Goal: Task Accomplishment & Management: Use online tool/utility

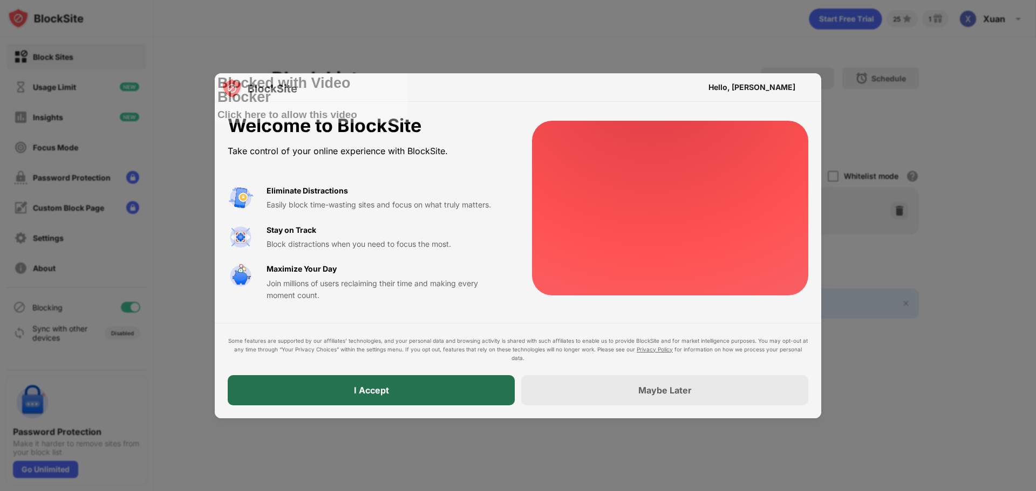
click at [472, 389] on div "I Accept" at bounding box center [371, 390] width 287 height 30
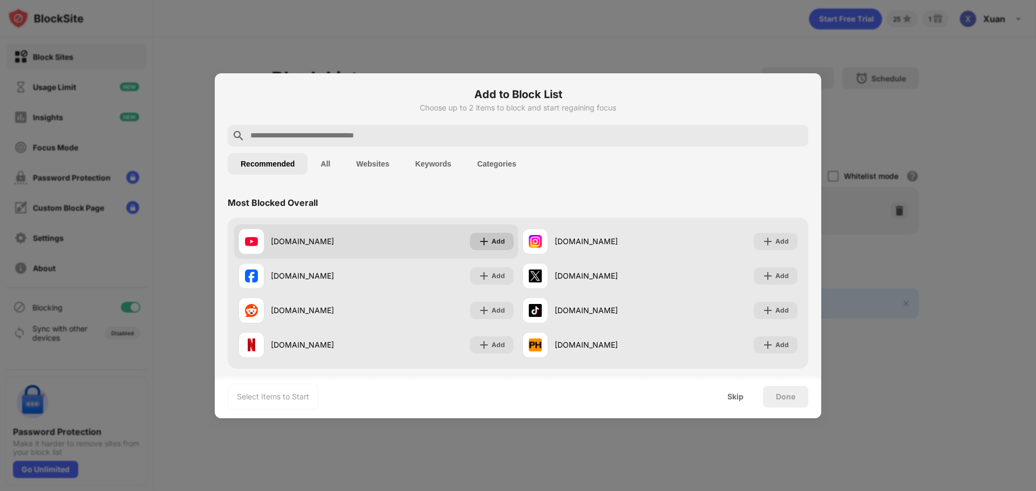
click at [484, 243] on img at bounding box center [484, 241] width 11 height 11
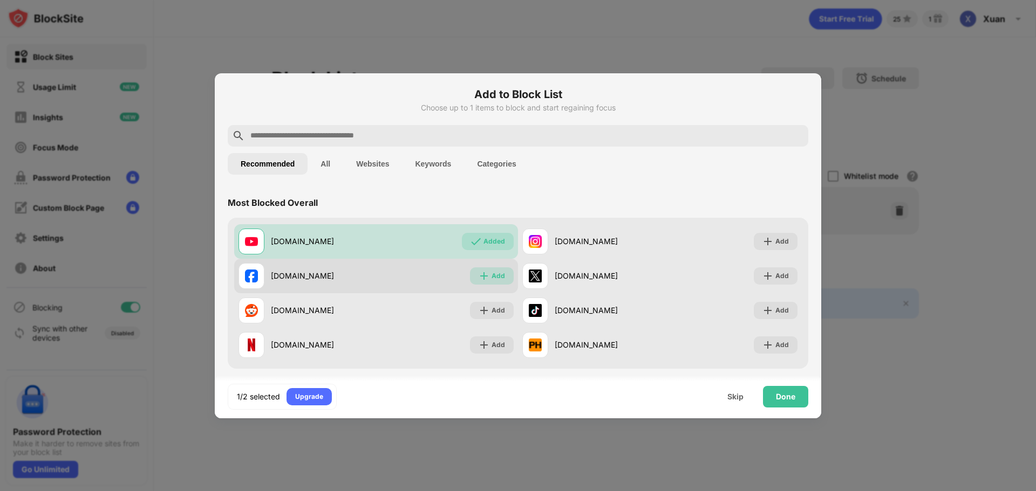
click at [492, 277] on div "Add" at bounding box center [497, 276] width 13 height 11
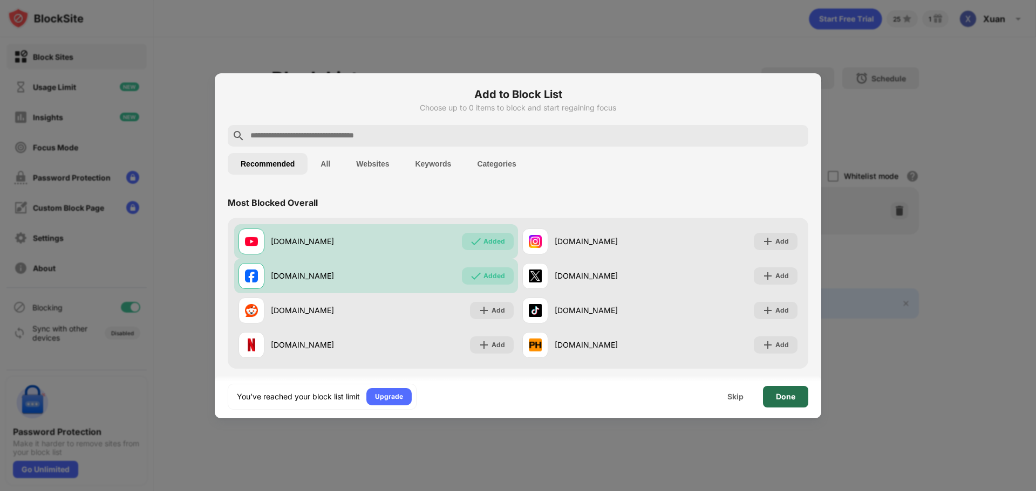
click at [786, 395] on div "Done" at bounding box center [785, 397] width 19 height 9
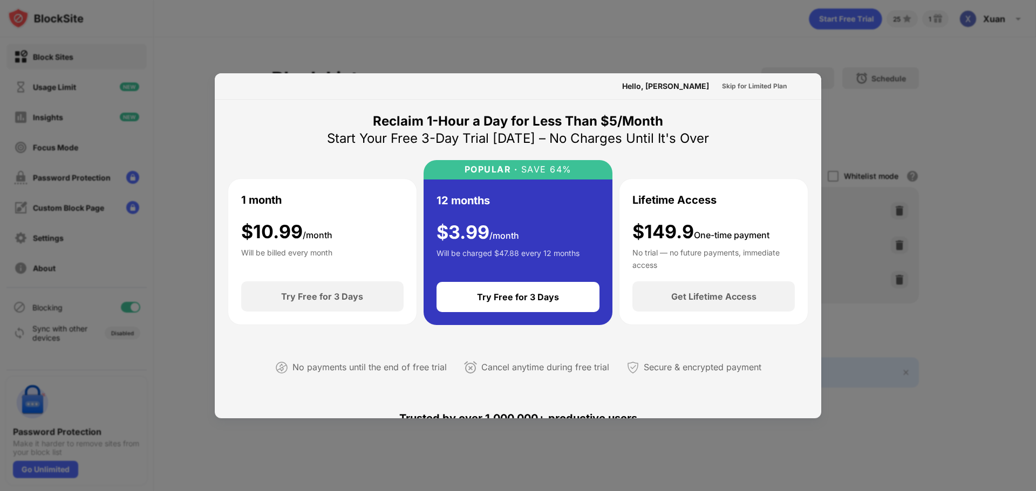
click at [956, 127] on div at bounding box center [518, 245] width 1036 height 491
click at [539, 296] on div "Try Free for 3 Days" at bounding box center [518, 297] width 82 height 11
